Goal: Complete application form

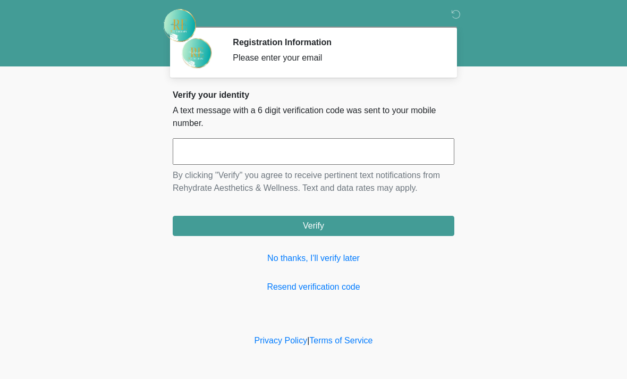
click at [329, 280] on link "Resend verification code" at bounding box center [313, 286] width 281 height 13
click at [354, 155] on input "text" at bounding box center [313, 151] width 281 height 27
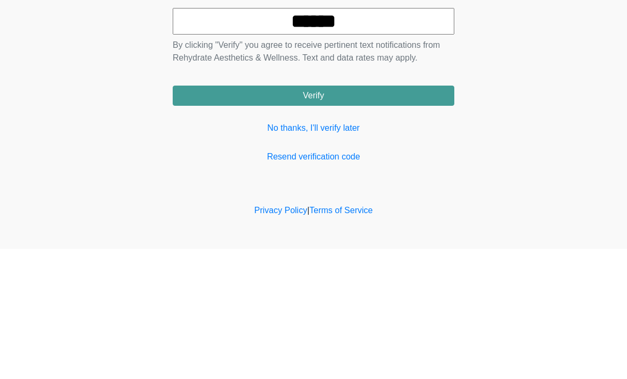
click at [358, 216] on button "Verify" at bounding box center [313, 226] width 281 height 20
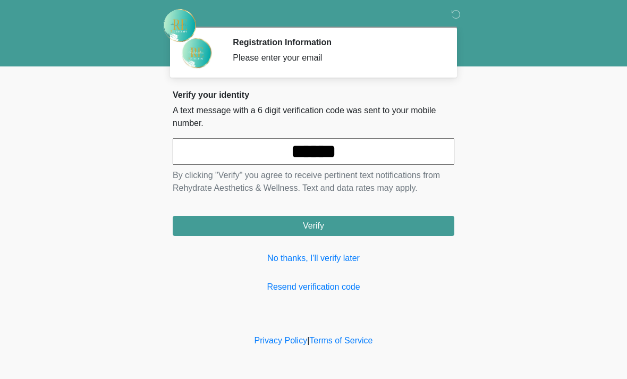
click at [379, 156] on input "******" at bounding box center [313, 151] width 281 height 27
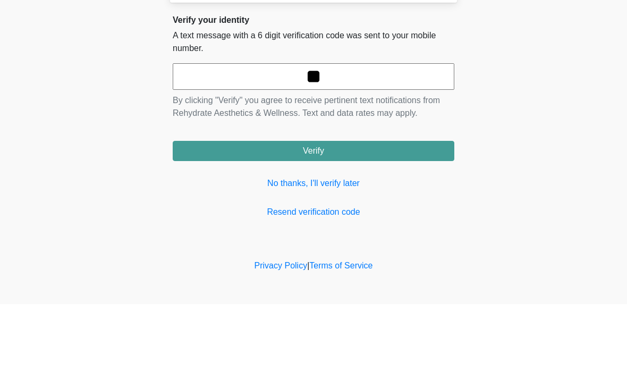
type input "*"
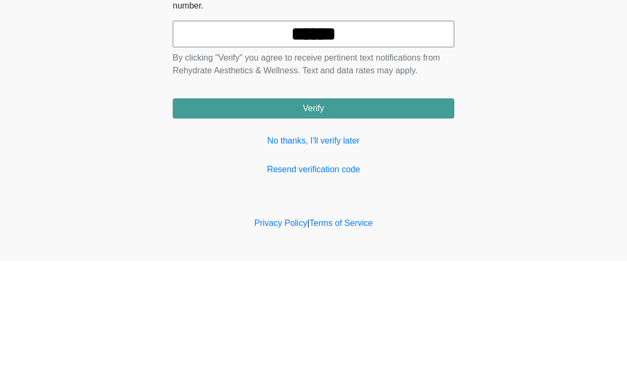
type input "******"
click at [355, 125] on div "Verify your identity A text message with a 6 digit verification code was sent t…" at bounding box center [313, 191] width 281 height 203
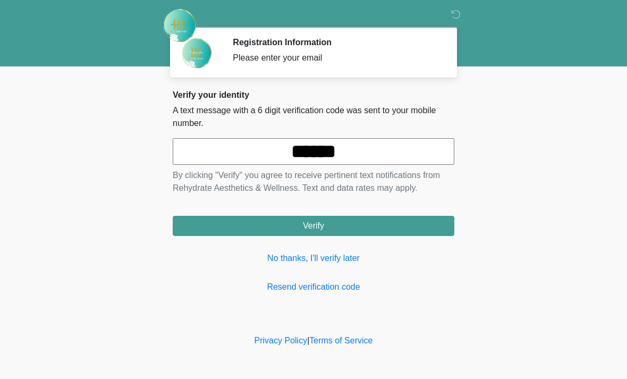
click at [329, 227] on button "Verify" at bounding box center [313, 226] width 281 height 20
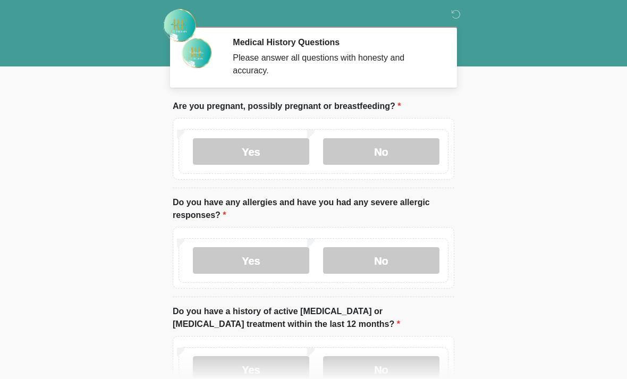
click at [380, 153] on label "No" at bounding box center [381, 151] width 116 height 27
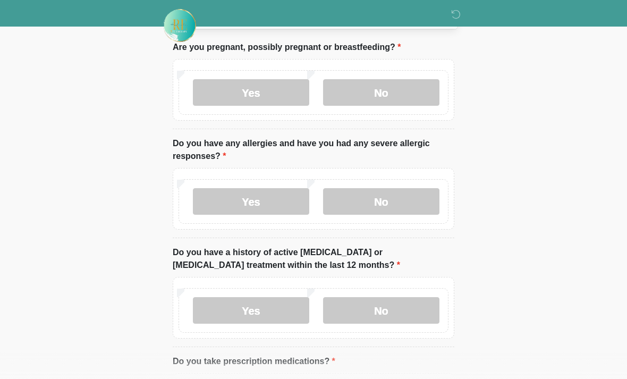
scroll to position [61, 0]
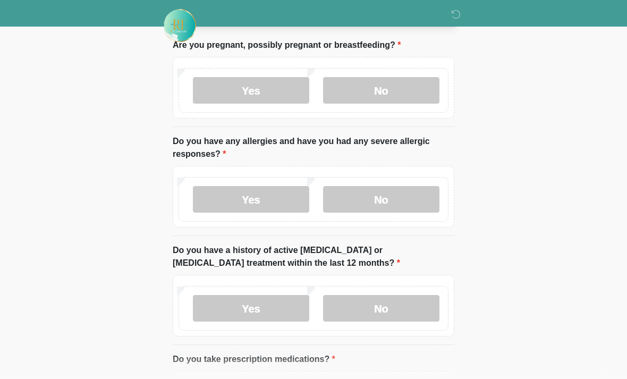
click at [388, 203] on label "No" at bounding box center [381, 199] width 116 height 27
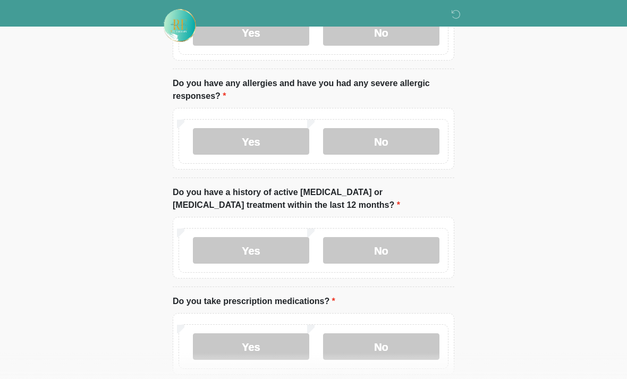
scroll to position [119, 0]
click at [393, 250] on label "No" at bounding box center [381, 249] width 116 height 27
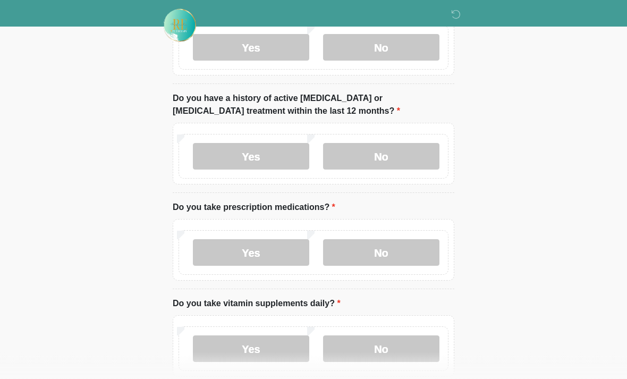
click at [266, 258] on label "Yes" at bounding box center [251, 252] width 116 height 27
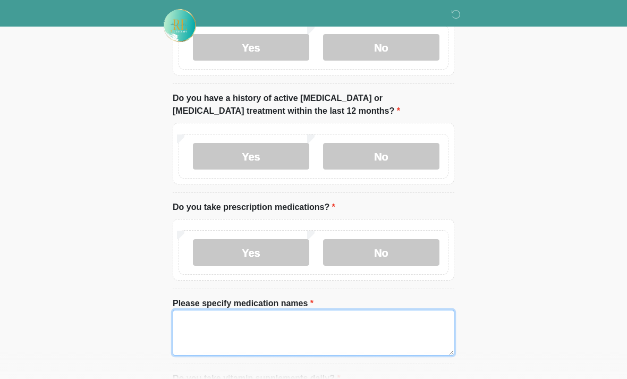
click at [331, 339] on textarea "Please specify medication names" at bounding box center [313, 333] width 281 height 46
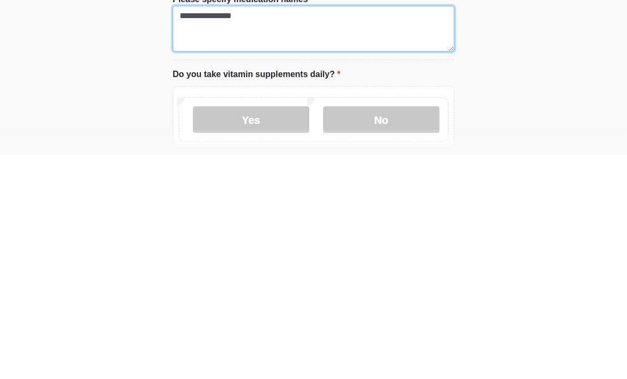
scroll to position [294, 0]
type textarea "**********"
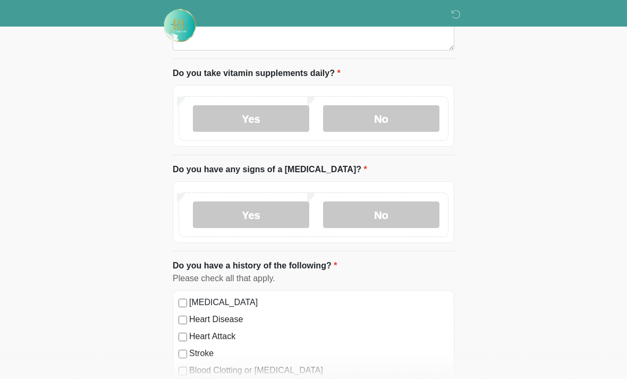
click at [266, 120] on label "Yes" at bounding box center [251, 118] width 116 height 27
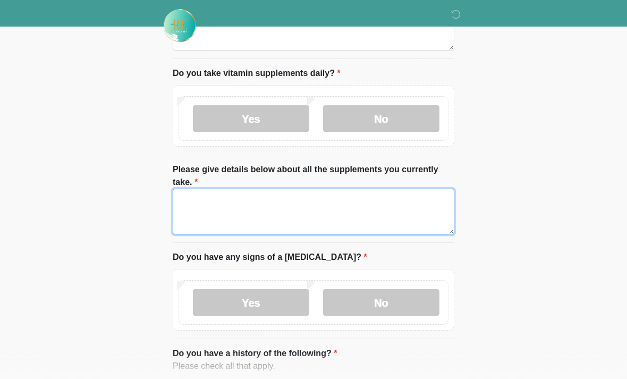
click at [339, 215] on textarea "Please give details below about all the supplements you currently take." at bounding box center [313, 212] width 281 height 46
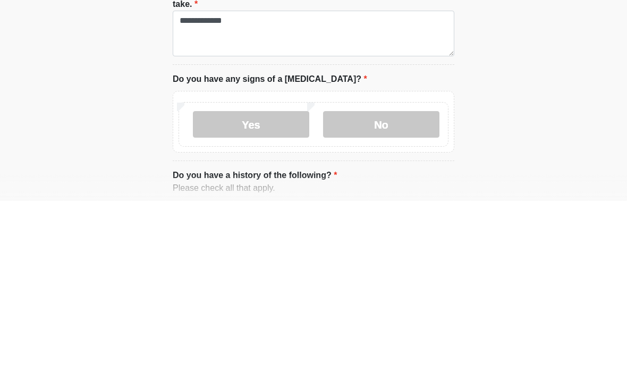
click at [386, 289] on label "No" at bounding box center [381, 302] width 116 height 27
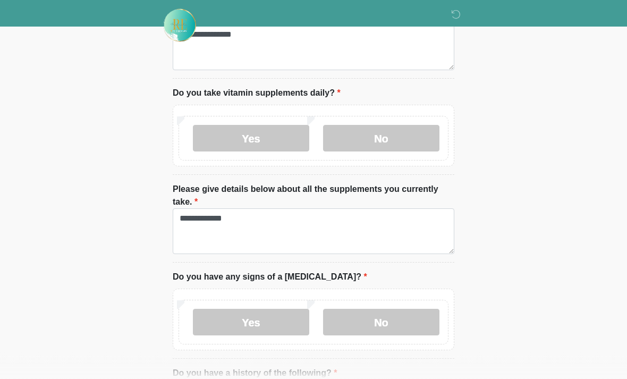
scroll to position [472, 0]
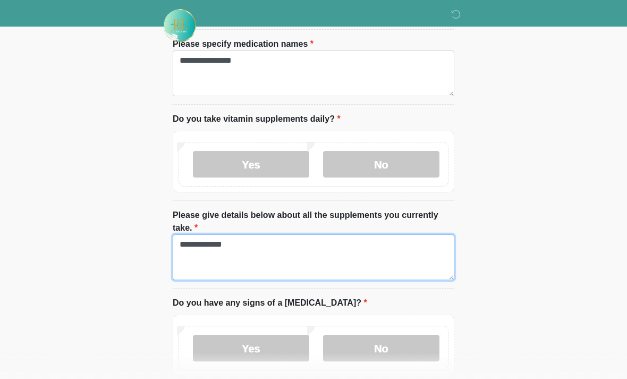
click at [289, 248] on textarea "**********" at bounding box center [313, 257] width 281 height 46
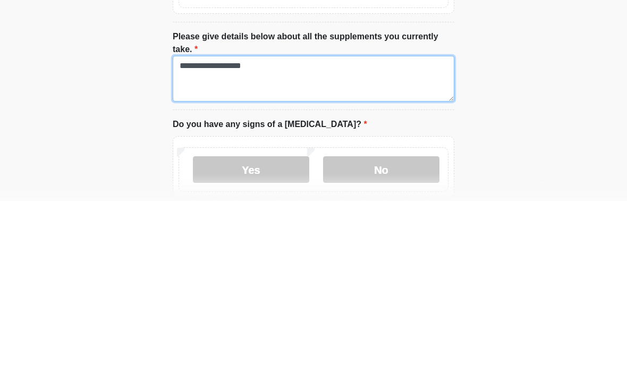
type textarea "**********"
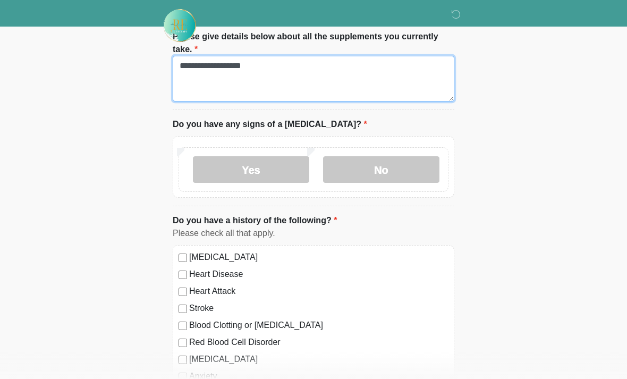
click at [334, 91] on textarea "**********" at bounding box center [313, 79] width 281 height 46
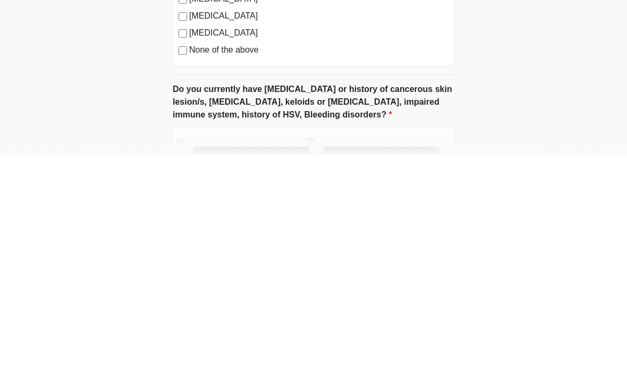
scroll to position [1045, 0]
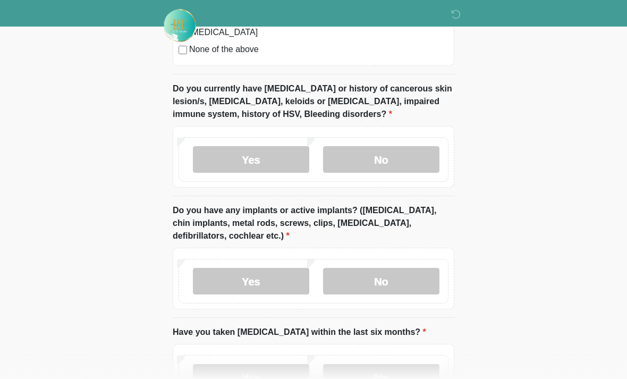
click at [413, 162] on label "No" at bounding box center [381, 159] width 116 height 27
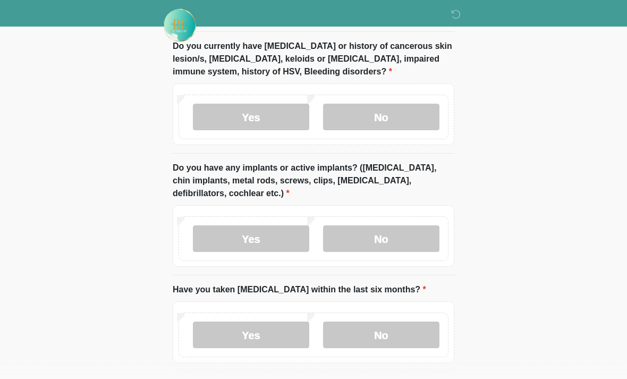
click at [398, 242] on label "No" at bounding box center [381, 239] width 116 height 27
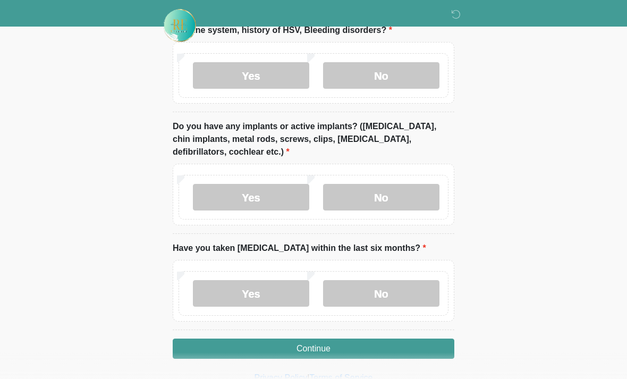
click at [271, 198] on label "Yes" at bounding box center [251, 197] width 116 height 27
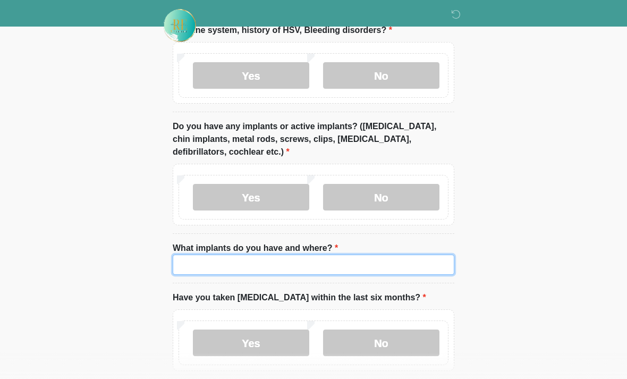
click at [343, 264] on input "What implants do you have and where?" at bounding box center [313, 264] width 281 height 20
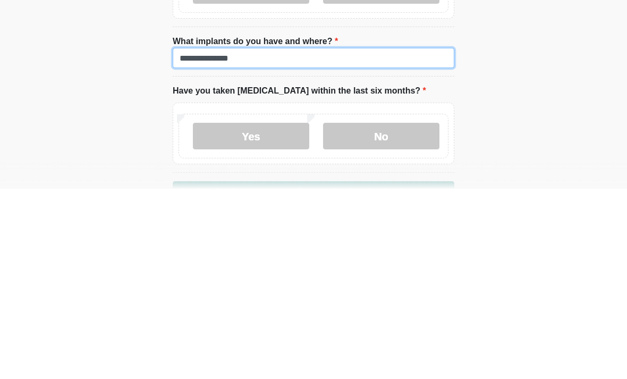
type input "**********"
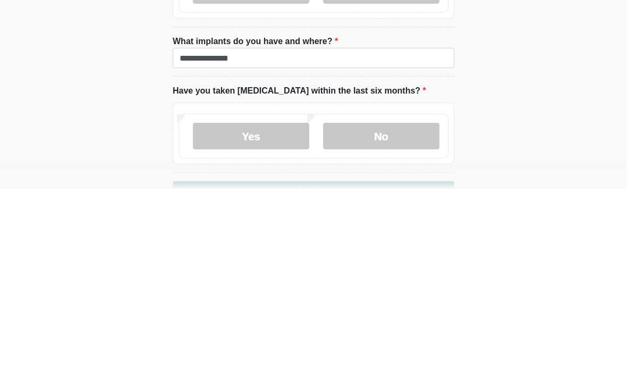
click at [393, 313] on label "No" at bounding box center [381, 326] width 116 height 27
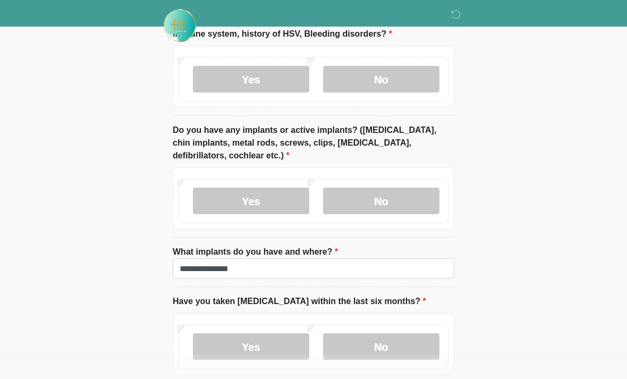
scroll to position [1178, 0]
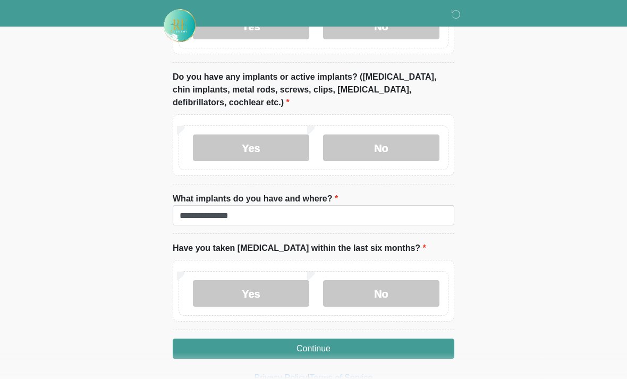
click at [313, 347] on button "Continue" at bounding box center [313, 348] width 281 height 20
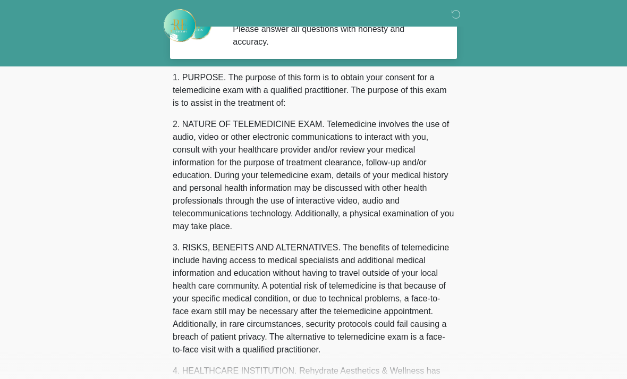
scroll to position [0, 0]
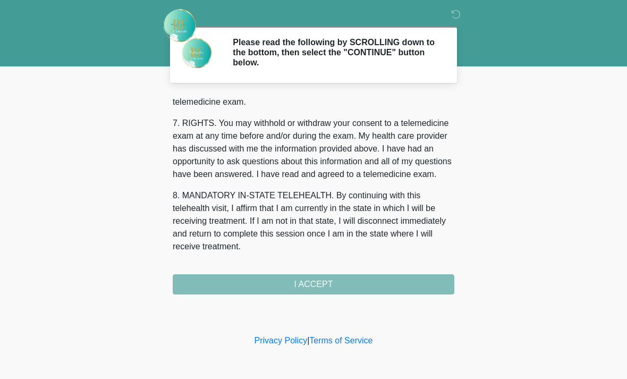
click at [354, 288] on div "1. PURPOSE. The purpose of this form is to obtain your consent for a telemedici…" at bounding box center [313, 194] width 281 height 199
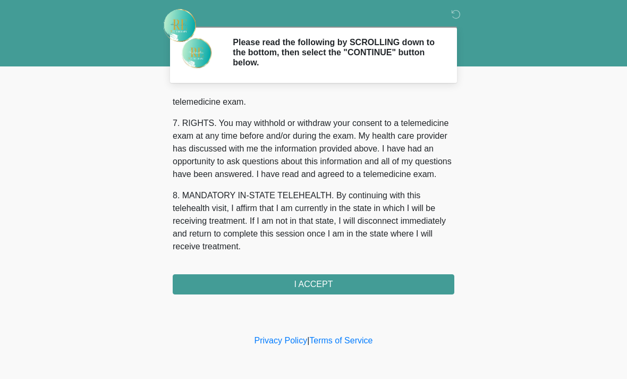
click at [320, 292] on button "I ACCEPT" at bounding box center [313, 284] width 281 height 20
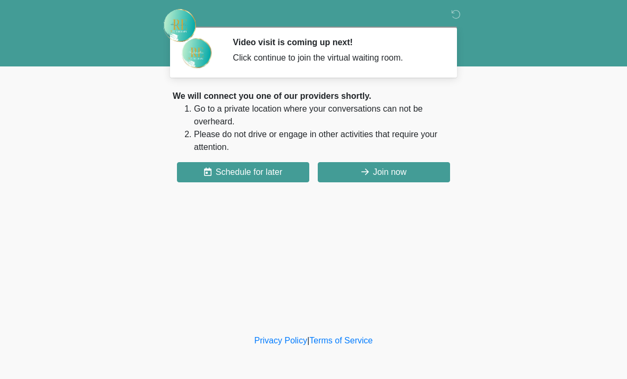
click at [383, 179] on button "Join now" at bounding box center [384, 172] width 132 height 20
